Goal: Communication & Community: Answer question/provide support

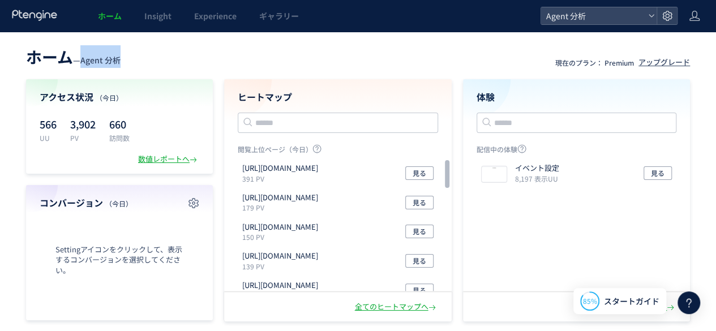
scroll to position [1948, 0]
click at [684, 302] on icon at bounding box center [689, 303] width 14 height 14
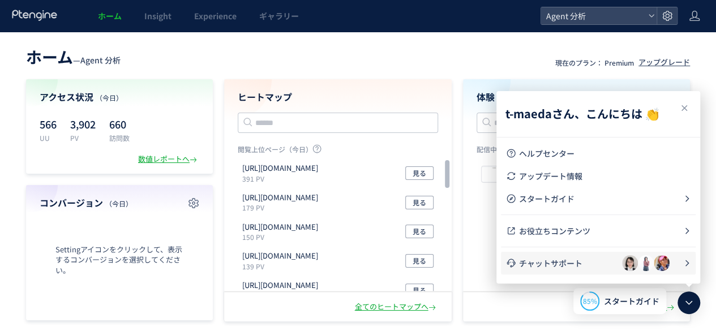
click at [632, 272] on li "チャットサポート" at bounding box center [598, 263] width 195 height 23
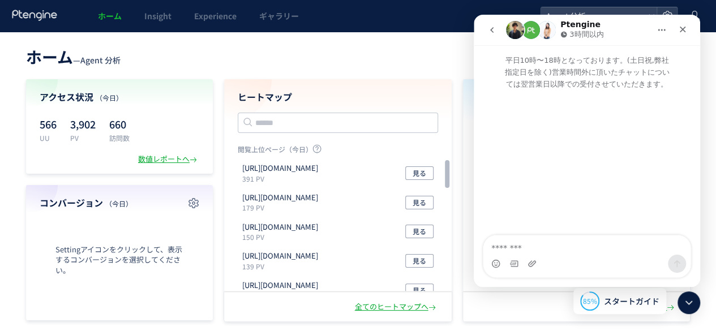
click at [485, 25] on button "go back" at bounding box center [492, 30] width 22 height 22
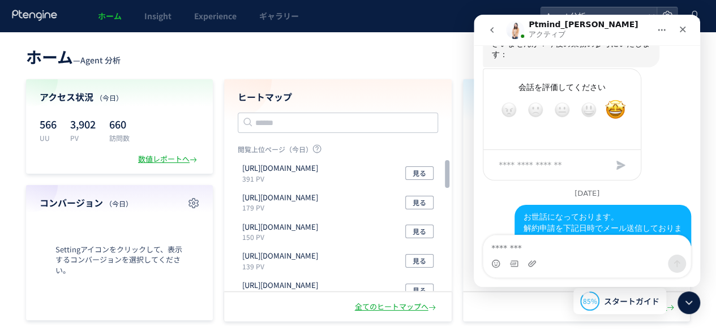
drag, startPoint x: 521, startPoint y: 195, endPoint x: 490, endPoint y: 194, distance: 31.7
click at [490, 300] on div "到着しておりました。 ご連絡ありがとうございます。 完了次第ご連絡をいたしますのでどうぞよろしくお願いします。 Ptmind_[PERSON_NAME] • …" at bounding box center [571, 329] width 177 height 58
drag, startPoint x: 538, startPoint y: 187, endPoint x: 597, endPoint y: 204, distance: 61.4
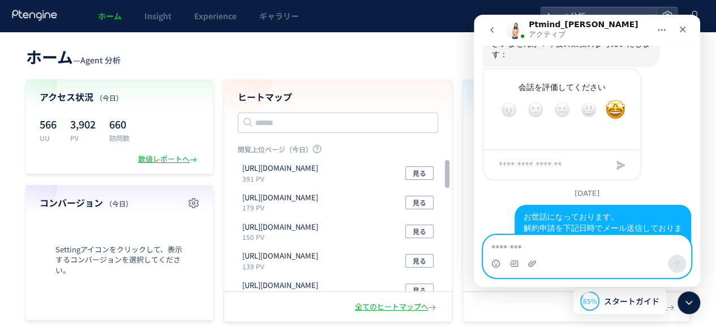
click at [578, 248] on textarea "メッセージ..." at bounding box center [586, 244] width 207 height 19
click at [493, 265] on icon "絵文字ピッカー" at bounding box center [495, 263] width 9 height 9
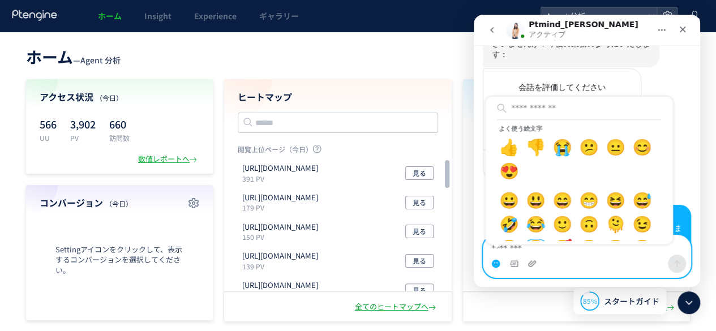
click at [561, 253] on textarea "メッセージ..." at bounding box center [586, 244] width 207 height 19
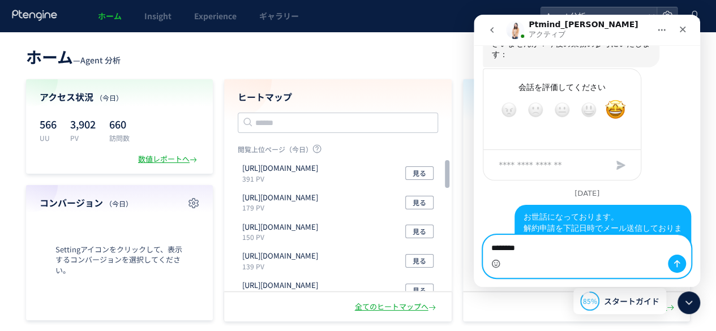
type textarea "********"
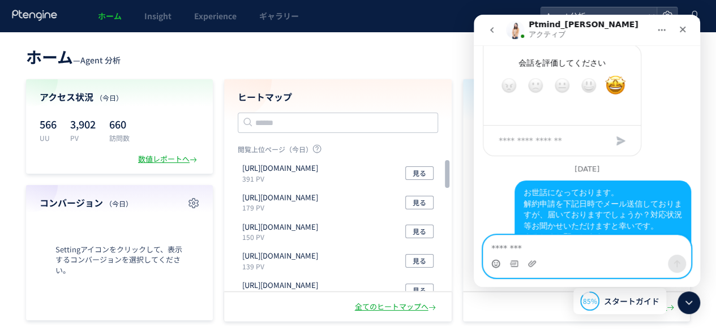
scroll to position [1982, 0]
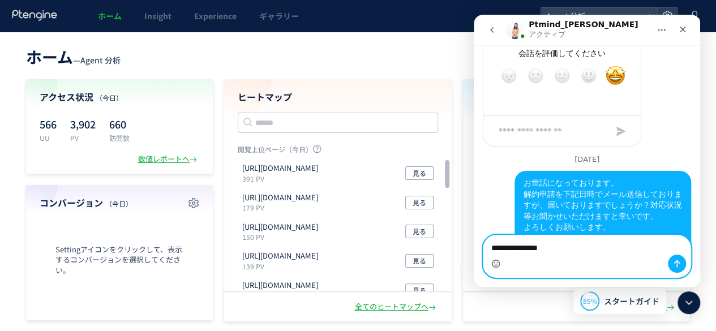
type textarea "**********"
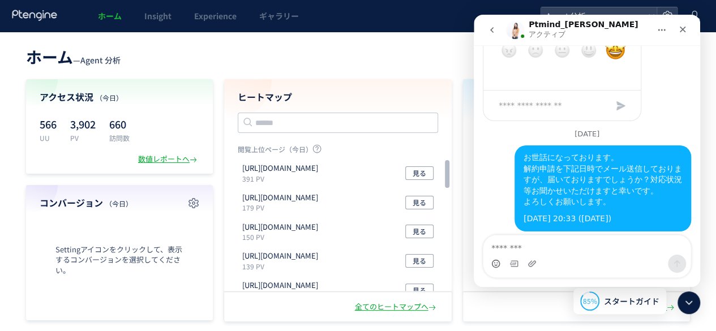
click at [417, 22] on div "ホーム Insight Experience ギャラリー" at bounding box center [270, 16] width 541 height 32
click at [417, 30] on div "ホーム Insight Experience ギャラリー" at bounding box center [270, 16] width 541 height 32
click at [489, 29] on icon "go back" at bounding box center [491, 29] width 9 height 9
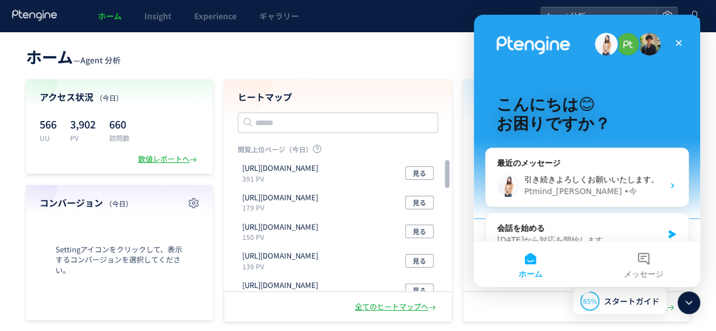
scroll to position [0, 0]
click at [594, 177] on span "引き続きよろしくお願いいたします。" at bounding box center [591, 179] width 135 height 9
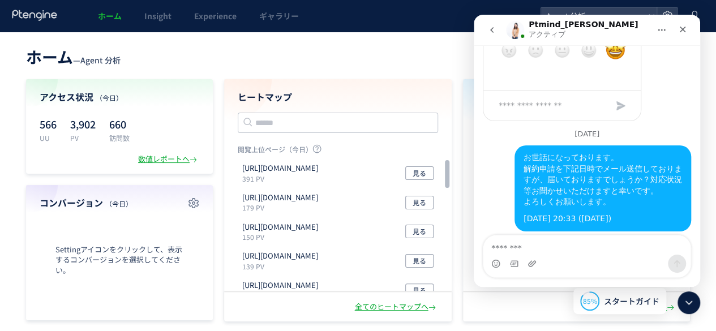
click at [389, 45] on header "ホーム — Agent 分析 現在のプラン： Premium アップグレード" at bounding box center [358, 55] width 664 height 25
click at [445, 8] on div "ホーム Insight Experience ギャラリー" at bounding box center [270, 16] width 541 height 32
